Goal: Task Accomplishment & Management: Complete application form

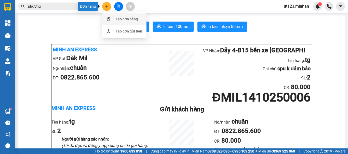
click at [116, 16] on div "Tạo đơn hàng" at bounding box center [124, 19] width 38 height 10
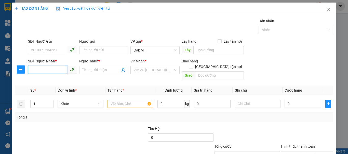
click at [52, 67] on input "SĐT Người Nhận *" at bounding box center [47, 70] width 39 height 8
click at [48, 67] on input "SĐT Người Nhận *" at bounding box center [47, 70] width 39 height 8
click at [49, 70] on input "434" at bounding box center [47, 70] width 39 height 8
click at [49, 72] on input "434" at bounding box center [47, 70] width 39 height 8
click at [93, 67] on span at bounding box center [103, 70] width 49 height 8
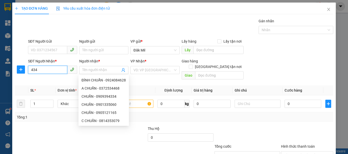
click at [44, 69] on input "434" at bounding box center [47, 70] width 39 height 8
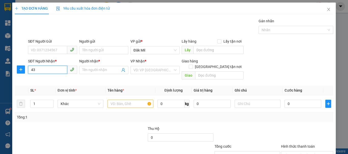
type input "4"
click at [327, 9] on span "Close" at bounding box center [328, 10] width 14 height 14
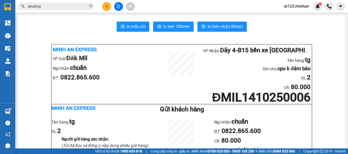
click at [107, 7] on icon "plus" at bounding box center [107, 7] width 4 height 4
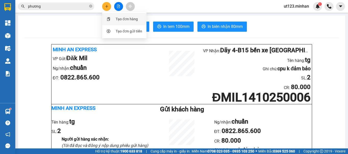
click at [115, 19] on div "Tạo đơn hàng" at bounding box center [124, 19] width 38 height 10
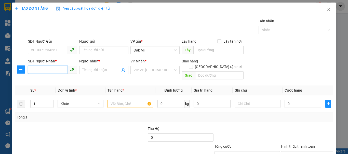
click at [50, 68] on input "SĐT Người Nhận *" at bounding box center [47, 70] width 39 height 8
type input "0918433912"
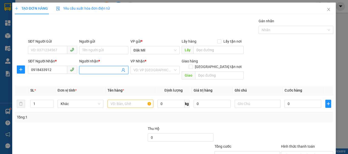
click at [99, 74] on span at bounding box center [103, 70] width 49 height 8
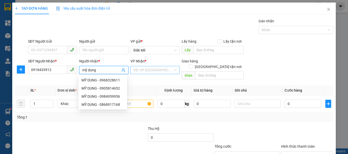
type input "mỹ dung"
click at [152, 68] on input "search" at bounding box center [152, 70] width 39 height 8
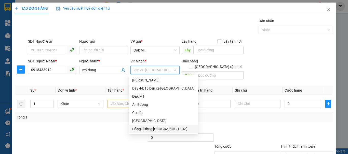
click at [165, 128] on div "Hàng đường [GEOGRAPHIC_DATA]" at bounding box center [163, 129] width 62 height 6
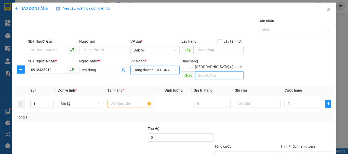
drag, startPoint x: 211, startPoint y: 65, endPoint x: 211, endPoint y: 68, distance: 3.3
click at [211, 67] on div "Giao hàng [GEOGRAPHIC_DATA] tận nơi [GEOGRAPHIC_DATA]" at bounding box center [212, 70] width 62 height 23
click at [211, 72] on input "text" at bounding box center [219, 76] width 48 height 8
type input "vòng xoay đồng xoài"
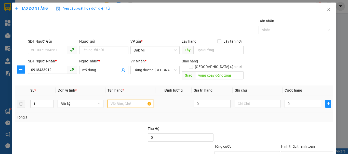
click at [125, 100] on input "text" at bounding box center [130, 104] width 46 height 8
type input "tg"
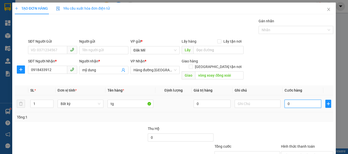
click at [300, 100] on input "0" at bounding box center [302, 104] width 37 height 8
type input "6"
type input "60"
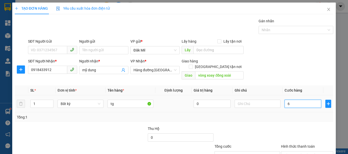
type input "60"
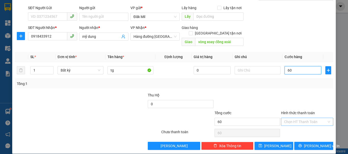
scroll to position [34, 0]
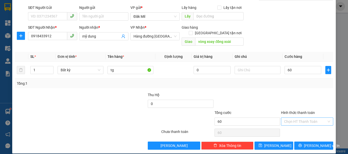
type input "60.000"
click at [304, 120] on div "Chọn HT Thanh Toán" at bounding box center [307, 122] width 52 height 8
click at [308, 128] on div "Tại văn phòng" at bounding box center [304, 127] width 46 height 6
type input "0"
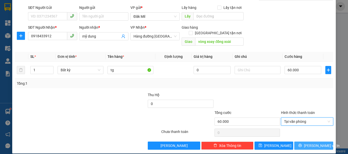
click at [310, 144] on button "[PERSON_NAME] và In" at bounding box center [313, 146] width 39 height 8
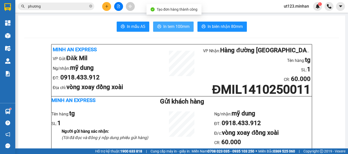
drag, startPoint x: 181, startPoint y: 27, endPoint x: 201, endPoint y: 66, distance: 43.1
click at [182, 27] on span "In tem 100mm" at bounding box center [176, 26] width 26 height 6
